Goal: Find contact information: Find contact information

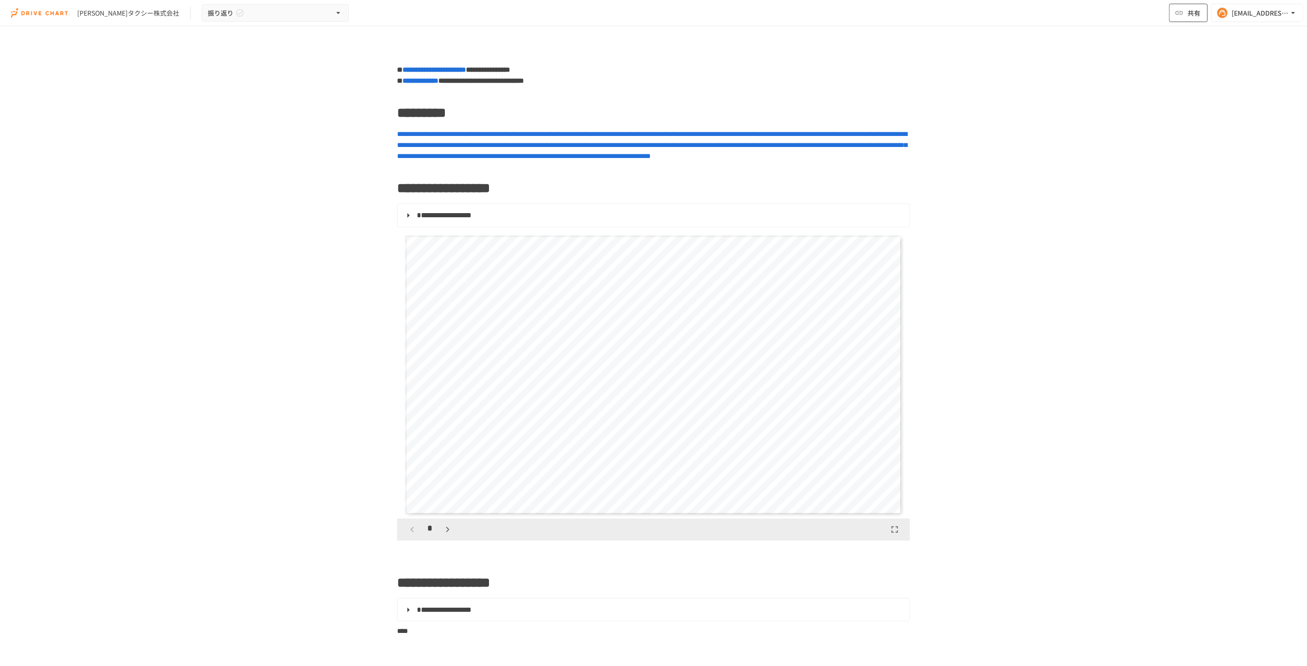
click at [1181, 15] on icon "button" at bounding box center [1179, 12] width 9 height 9
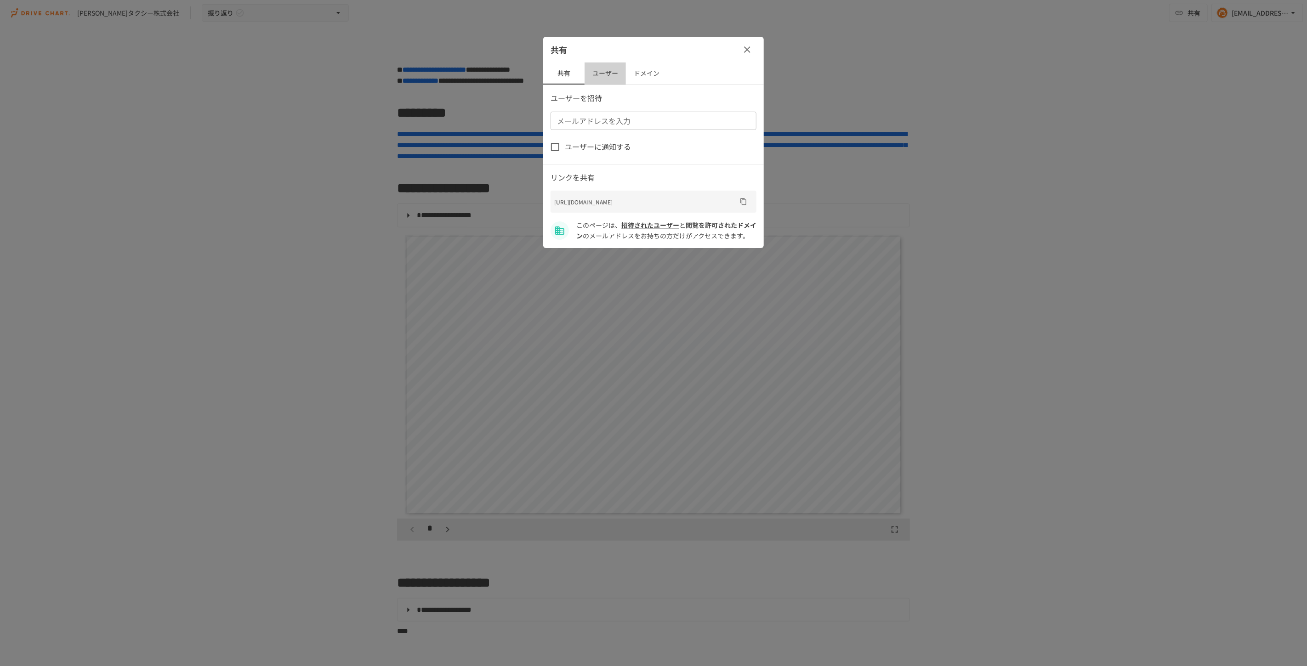
click at [603, 80] on button "ユーザー" at bounding box center [605, 74] width 41 height 22
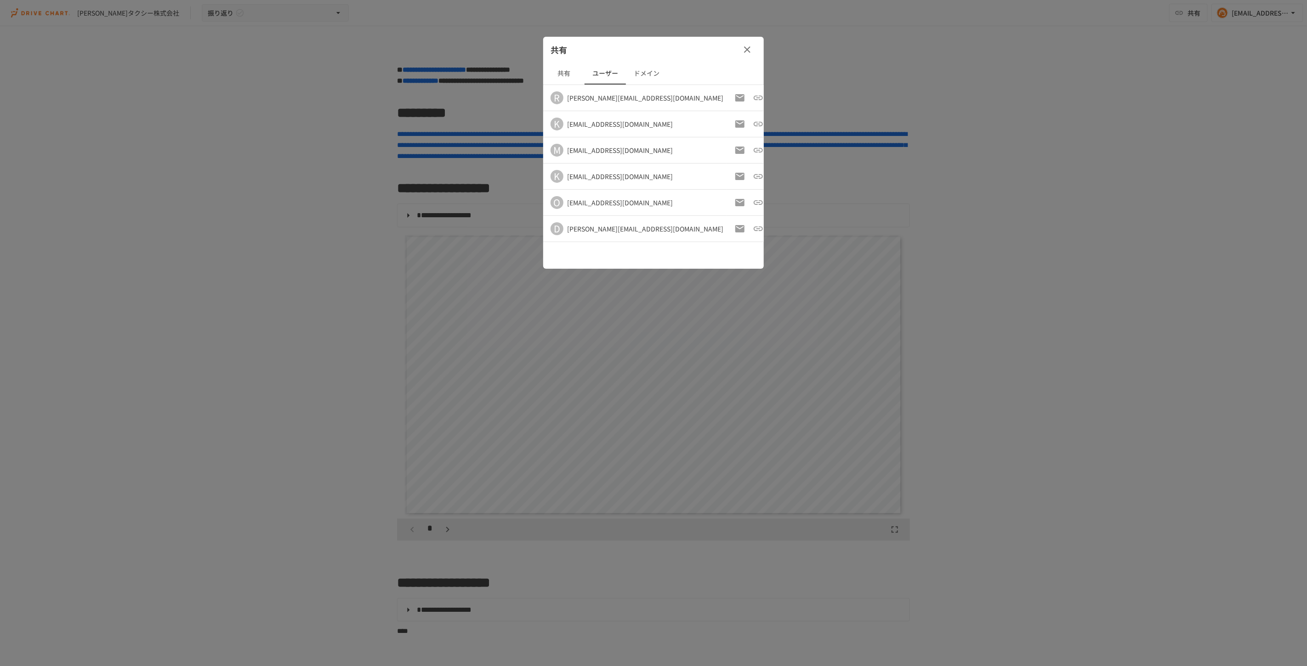
click at [609, 124] on div "kazu17@shizutetsu-taxi.co.jp" at bounding box center [620, 123] width 106 height 9
copy tbody "kazu17@shizutetsu-taxi.co.jp M"
click at [610, 175] on div "k.sato@shizutetsu-taxi.co.jp" at bounding box center [620, 176] width 106 height 9
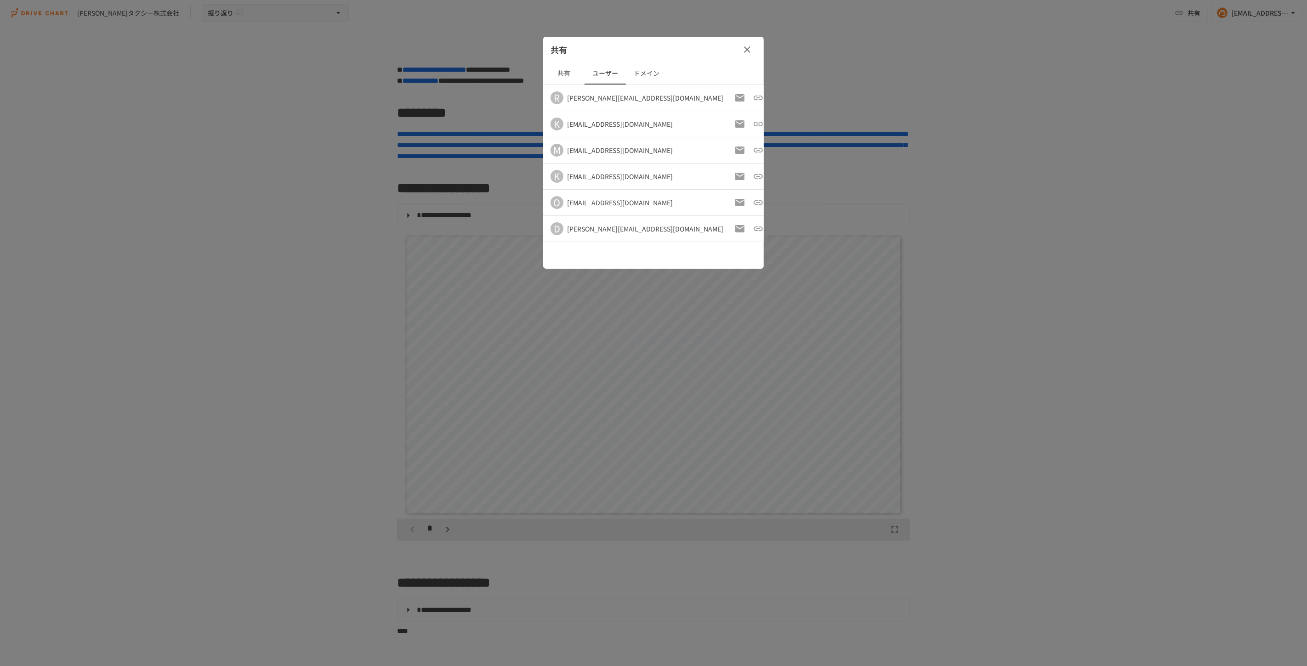
click at [612, 173] on div "k.sato@shizutetsu-taxi.co.jp" at bounding box center [620, 176] width 106 height 9
copy tbody "k.sato@shizutetsu-taxi.co.jp O"
click at [753, 48] on button "button" at bounding box center [747, 49] width 18 height 18
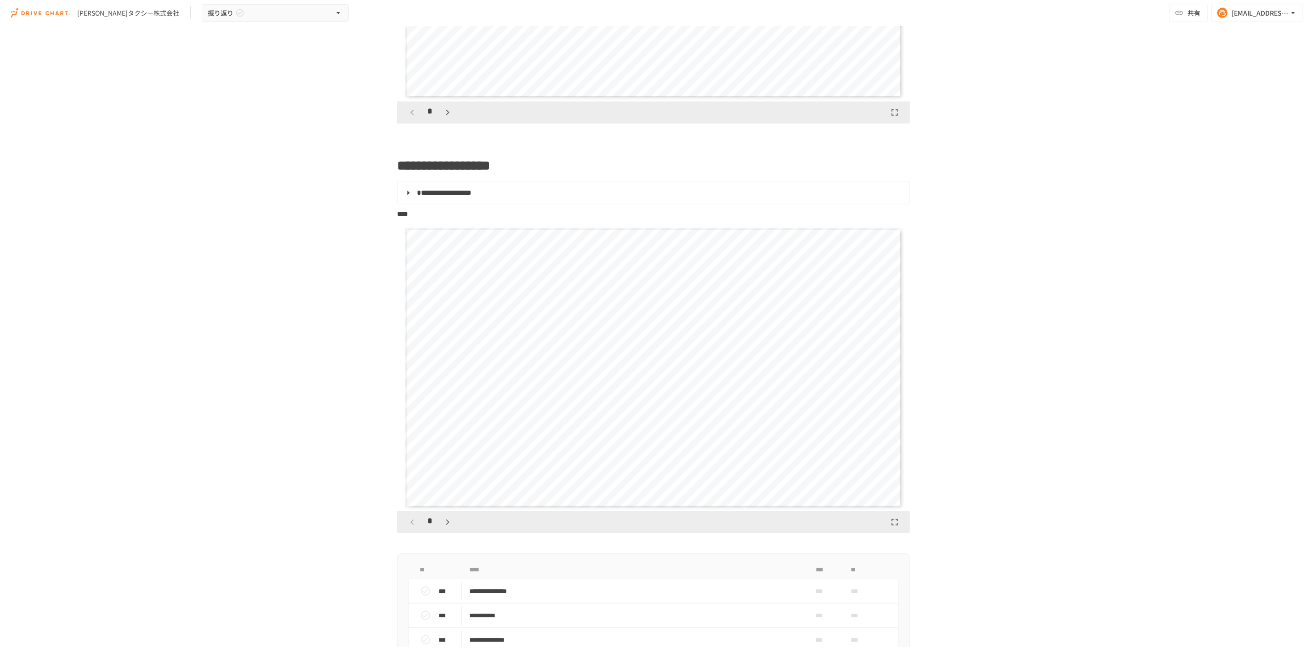
scroll to position [408, 0]
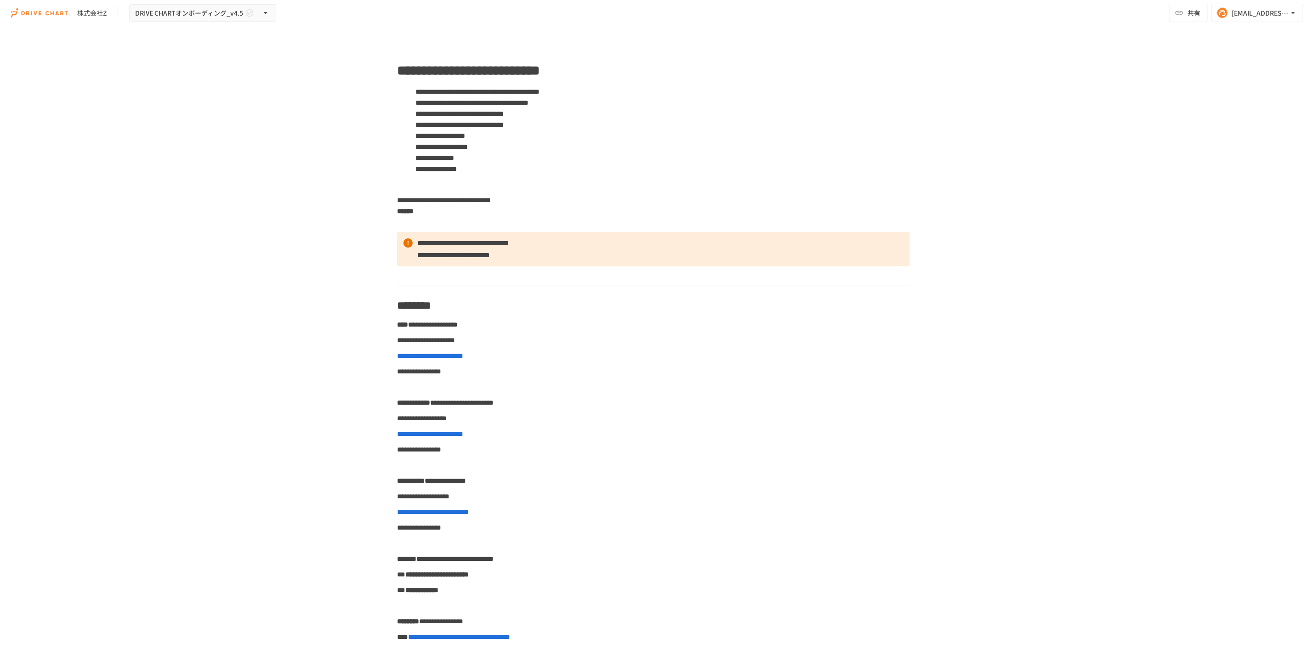
scroll to position [4308, 0]
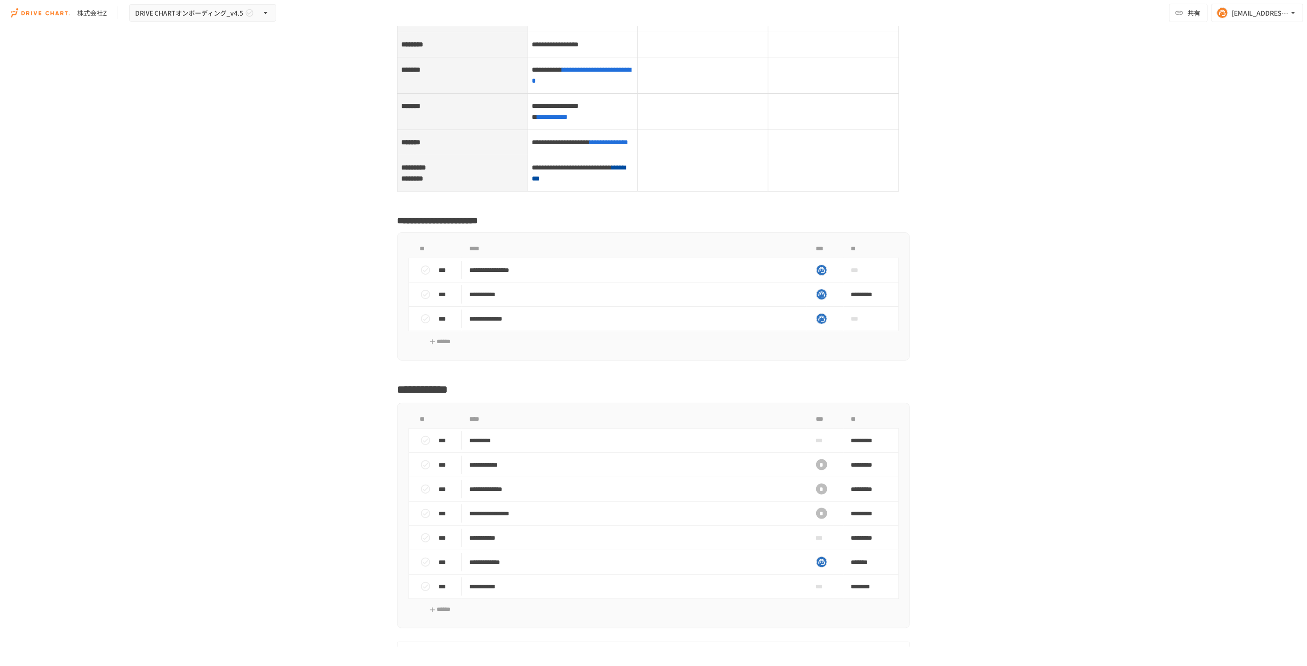
click at [1015, 70] on div "**********" at bounding box center [653, 336] width 1307 height 621
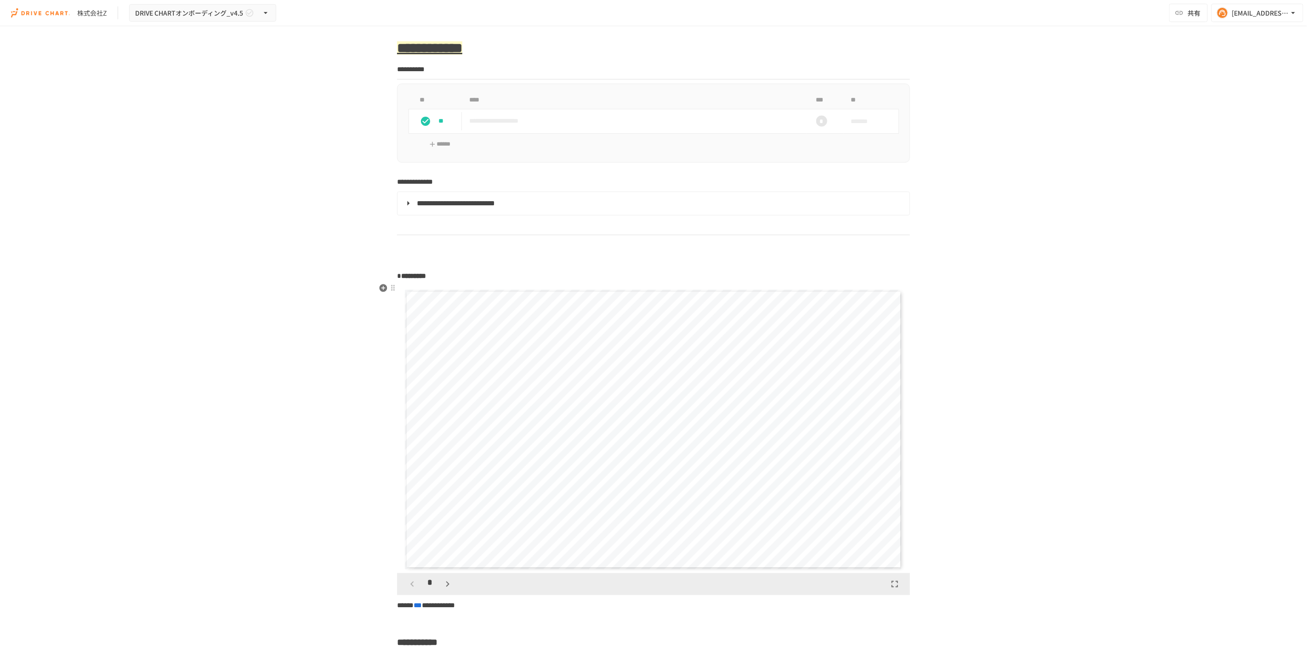
scroll to position [1072, 0]
